Goal: Check status: Check status

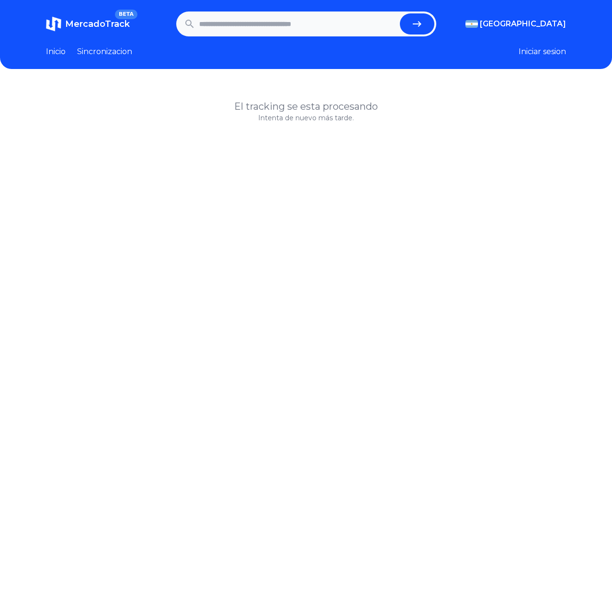
click at [153, 319] on div "El tracking se esta procesando Intenta de nuevo más tarde." at bounding box center [306, 388] width 612 height 609
click at [545, 55] on button "Iniciar sesion" at bounding box center [542, 51] width 47 height 11
click at [90, 20] on span "MercadoTrack" at bounding box center [97, 24] width 65 height 11
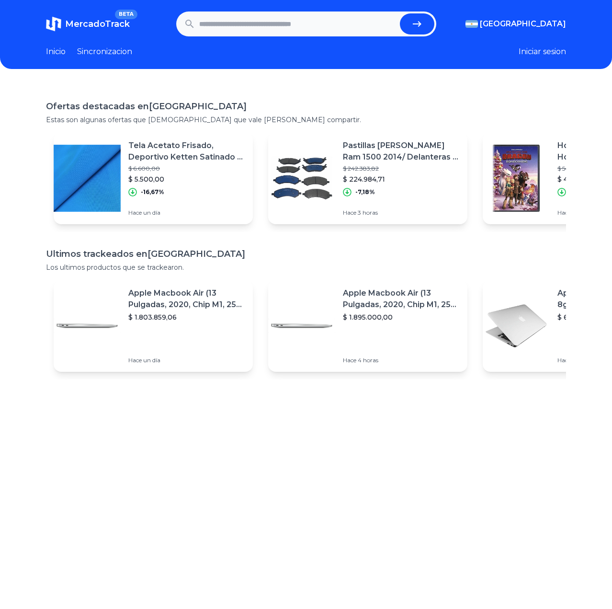
click at [57, 52] on link "Inicio" at bounding box center [56, 51] width 20 height 11
click at [96, 50] on link "Sincronizacion" at bounding box center [104, 51] width 55 height 11
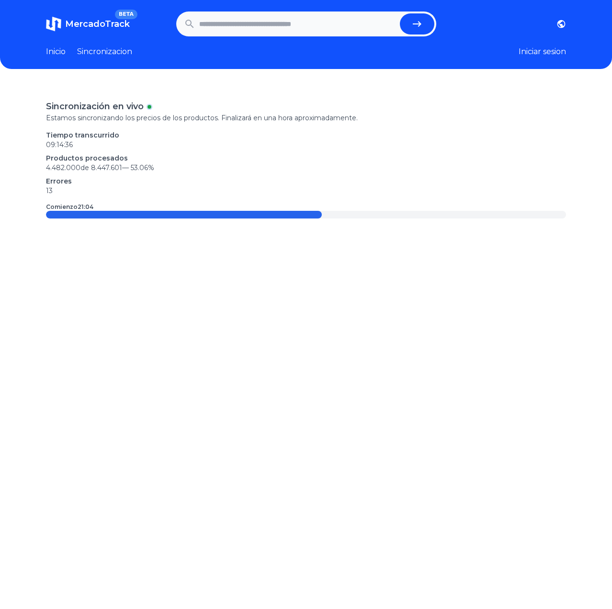
click at [412, 146] on p "09:14:36" at bounding box center [306, 145] width 520 height 10
click at [91, 27] on span "MercadoTrack" at bounding box center [97, 24] width 65 height 11
